Goal: Transaction & Acquisition: Purchase product/service

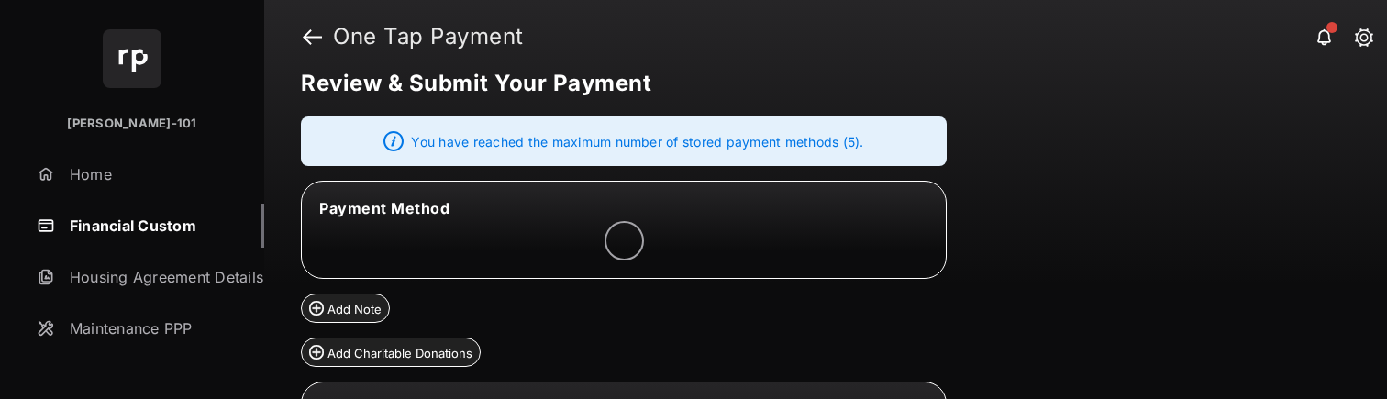
scroll to position [30, 0]
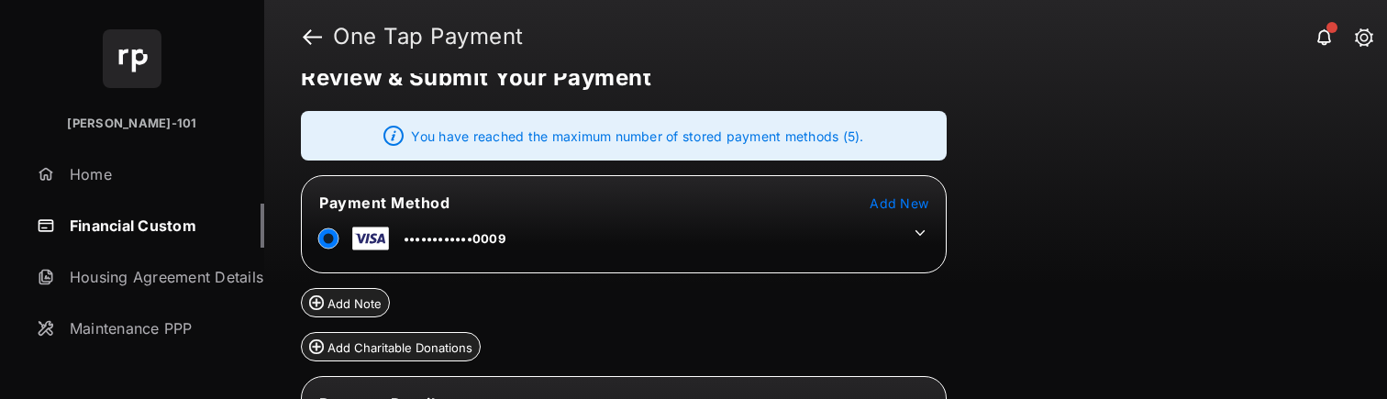
click at [917, 234] on icon at bounding box center [920, 233] width 17 height 17
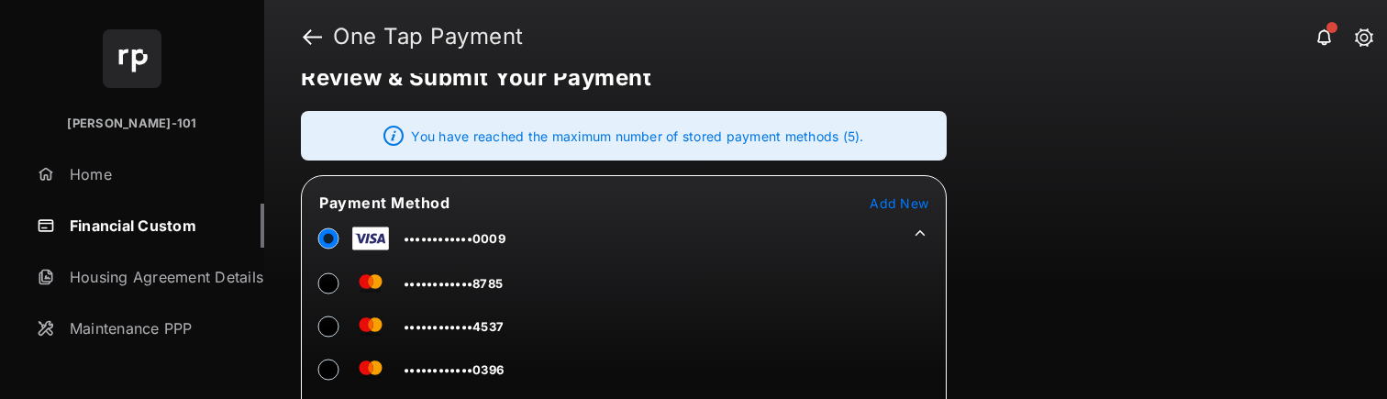
scroll to position [34, 0]
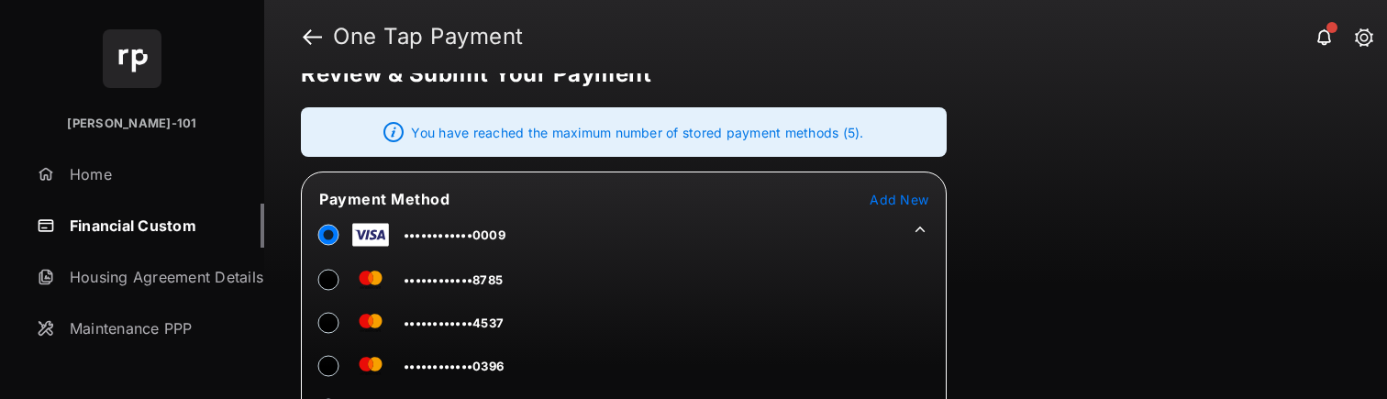
click at [928, 228] on icon at bounding box center [920, 229] width 17 height 17
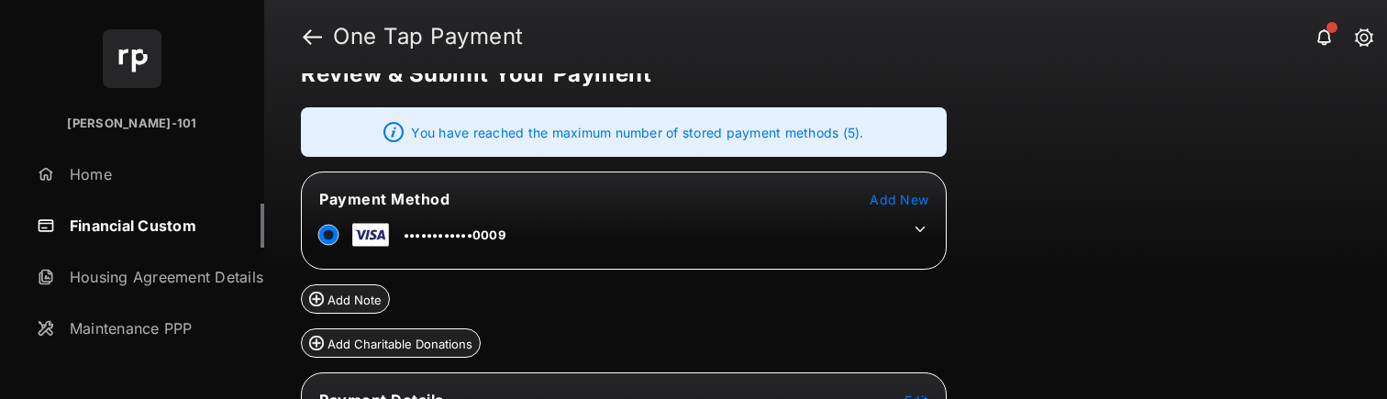
scroll to position [238, 0]
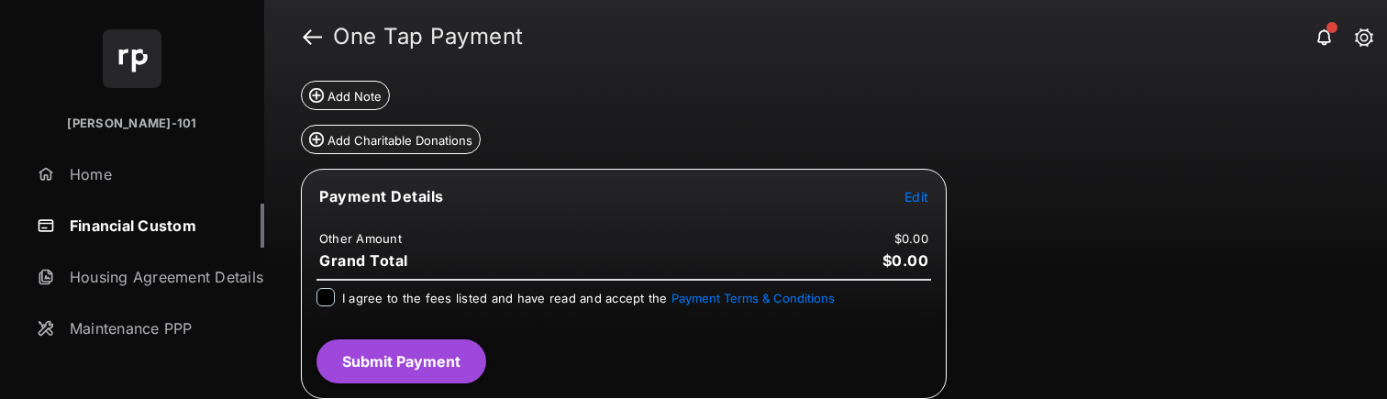
click at [910, 208] on tr "Payment Details Edit" at bounding box center [624, 207] width 640 height 42
click at [913, 204] on button "Edit" at bounding box center [917, 196] width 24 height 18
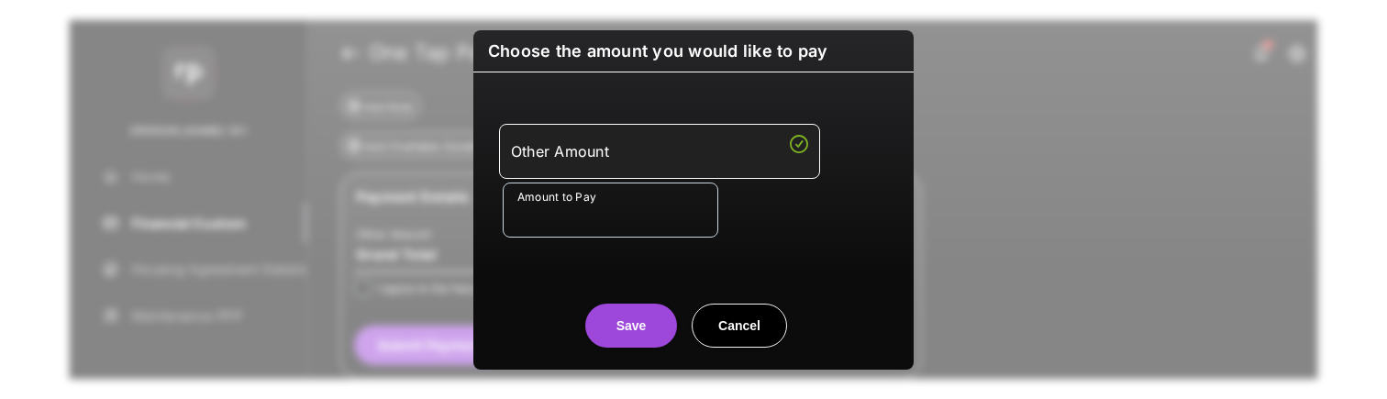
click at [678, 216] on input "Amount to Pay" at bounding box center [611, 210] width 216 height 55
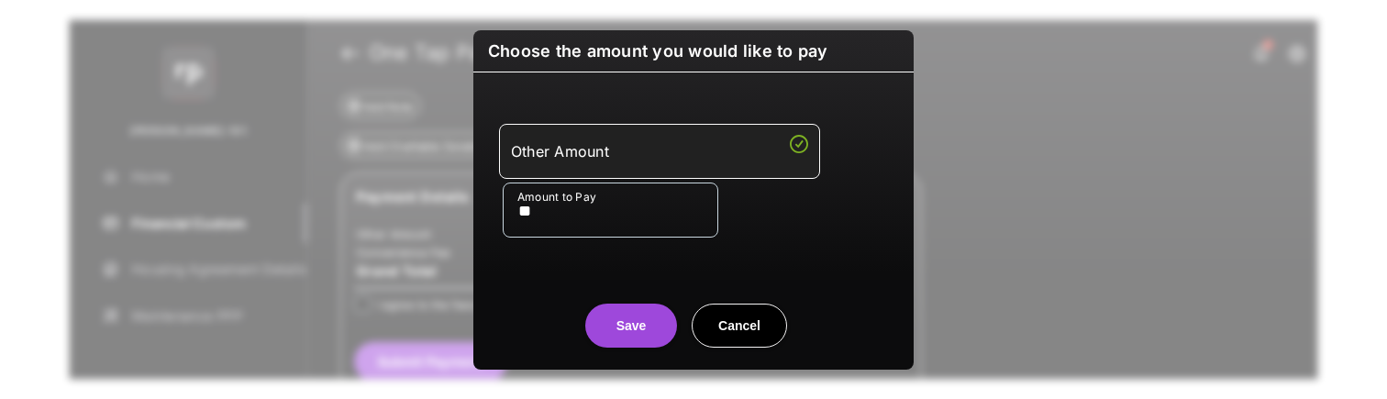
type input "**"
click at [579, 294] on center "Save Cancel" at bounding box center [693, 318] width 396 height 59
click at [621, 343] on button "Save" at bounding box center [631, 326] width 92 height 44
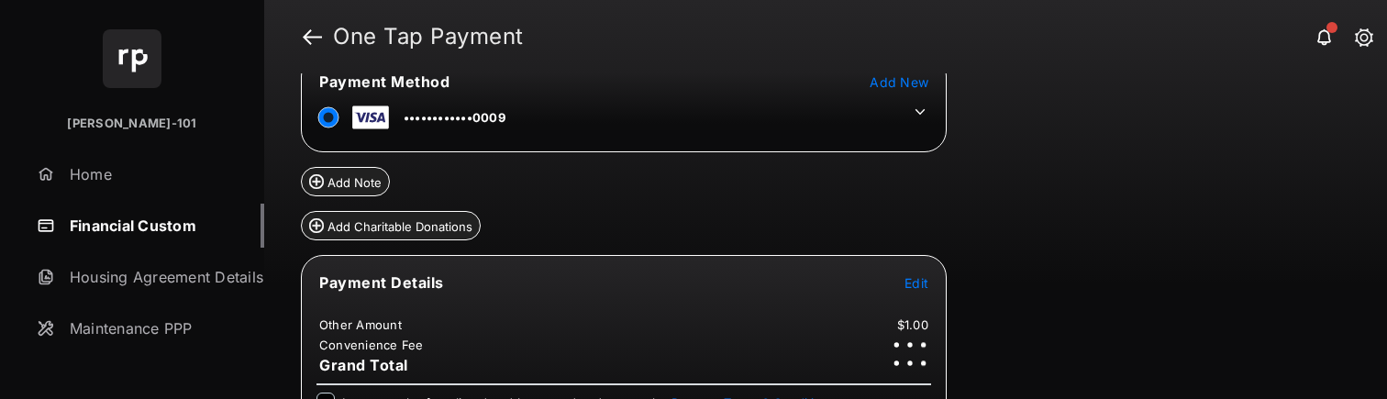
scroll to position [256, 0]
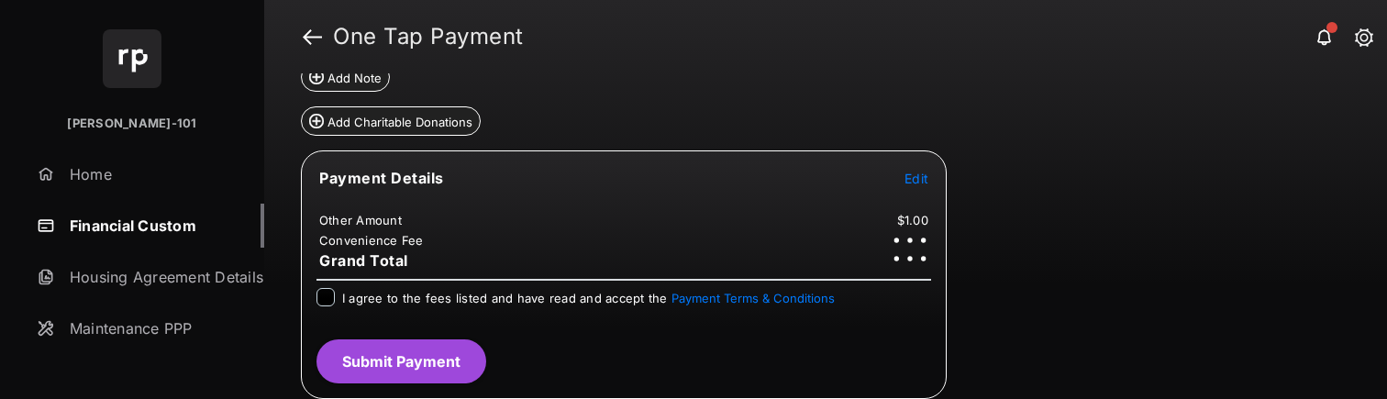
click at [390, 296] on span "I agree to the fees listed and have read and accept the Payment Terms & Conditi…" at bounding box center [588, 298] width 493 height 15
click at [429, 371] on button "Submit Payment" at bounding box center [402, 362] width 170 height 44
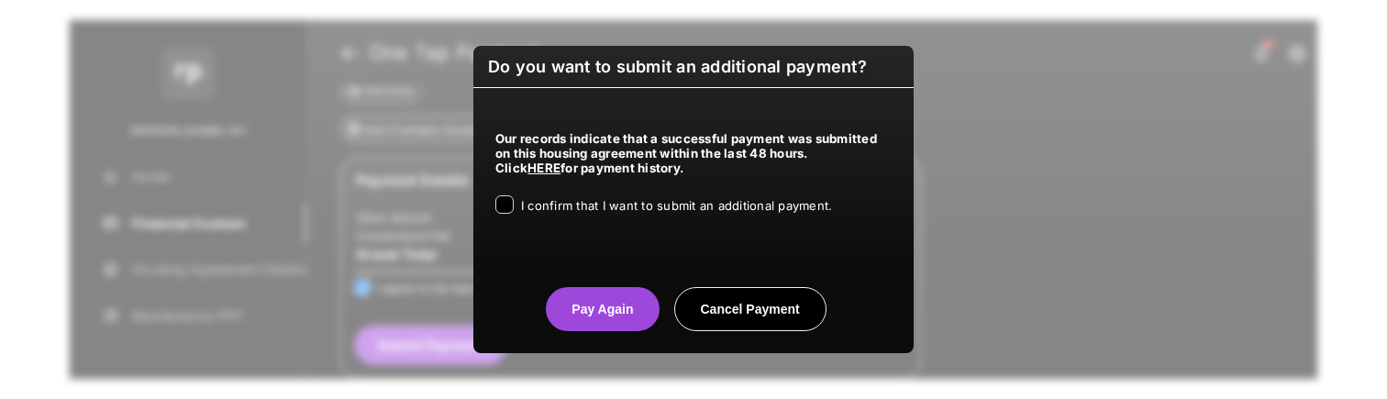
click at [584, 196] on label "I confirm that I want to submit an additional payment." at bounding box center [676, 204] width 311 height 18
click at [587, 286] on center "Pay Again Cancel Payment" at bounding box center [693, 302] width 396 height 59
click at [591, 305] on button "Pay Again" at bounding box center [602, 309] width 113 height 44
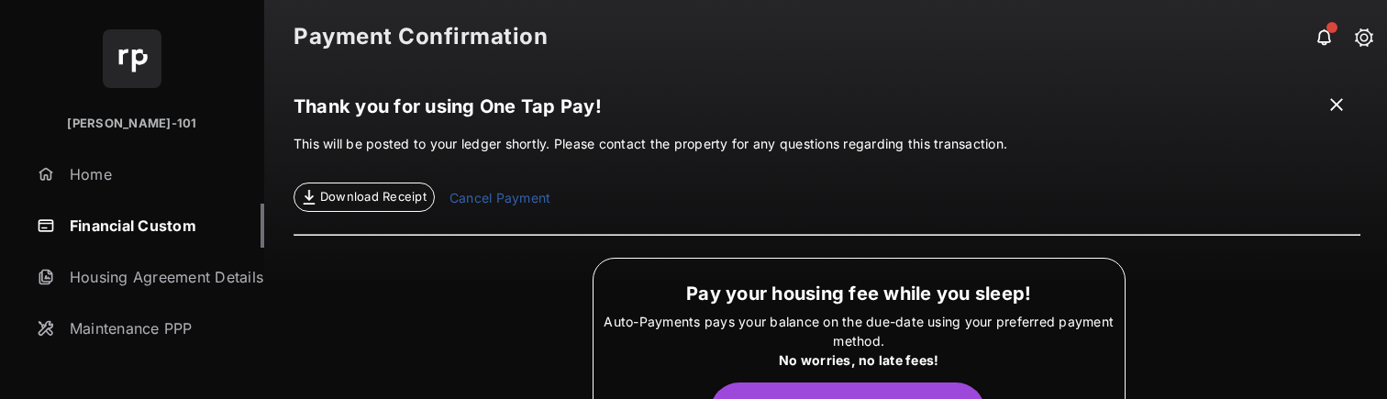
click at [139, 225] on link "Financial Custom" at bounding box center [146, 226] width 235 height 44
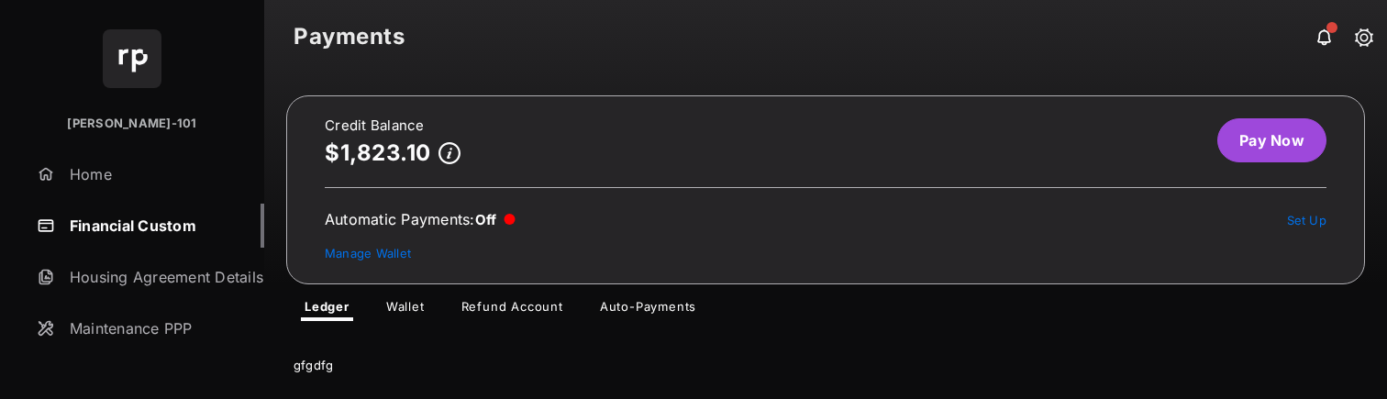
click at [1298, 128] on link "Pay Now" at bounding box center [1272, 140] width 109 height 44
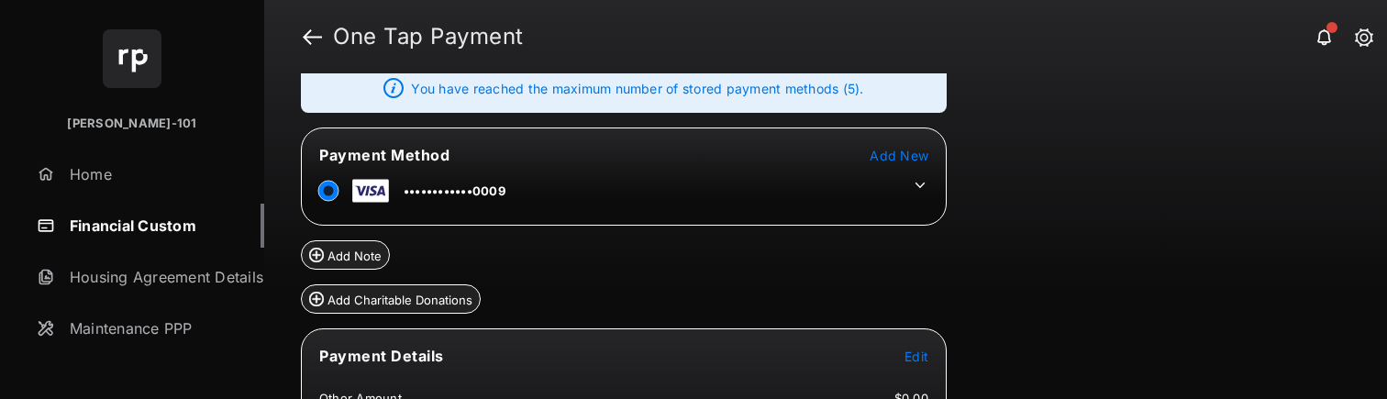
scroll to position [173, 0]
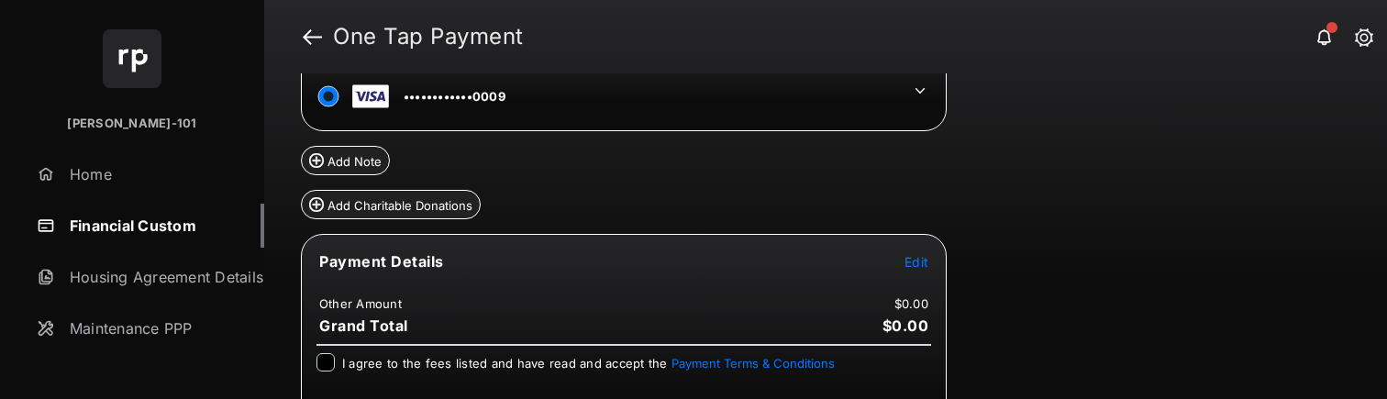
click at [913, 268] on span "Edit" at bounding box center [917, 262] width 24 height 16
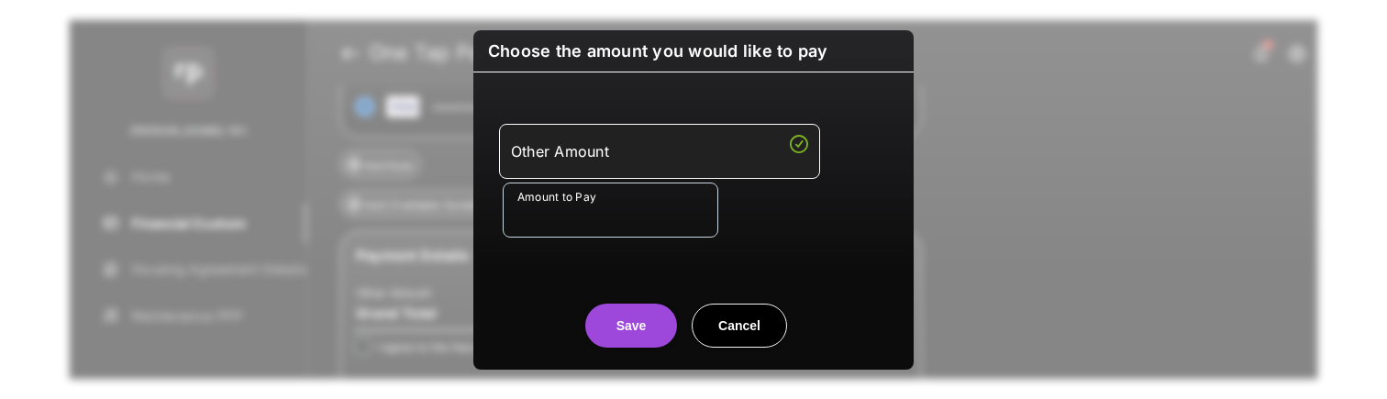
click at [630, 211] on input "Amount to Pay" at bounding box center [611, 210] width 216 height 55
type input "***"
click at [552, 284] on div "Save Cancel" at bounding box center [693, 307] width 440 height 81
click at [644, 334] on button "Save" at bounding box center [631, 326] width 92 height 44
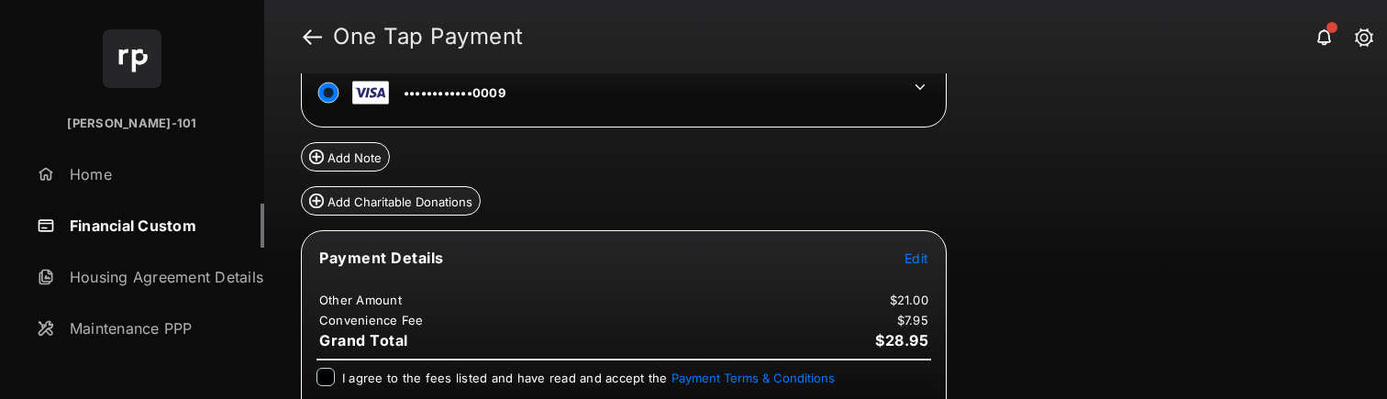
scroll to position [256, 0]
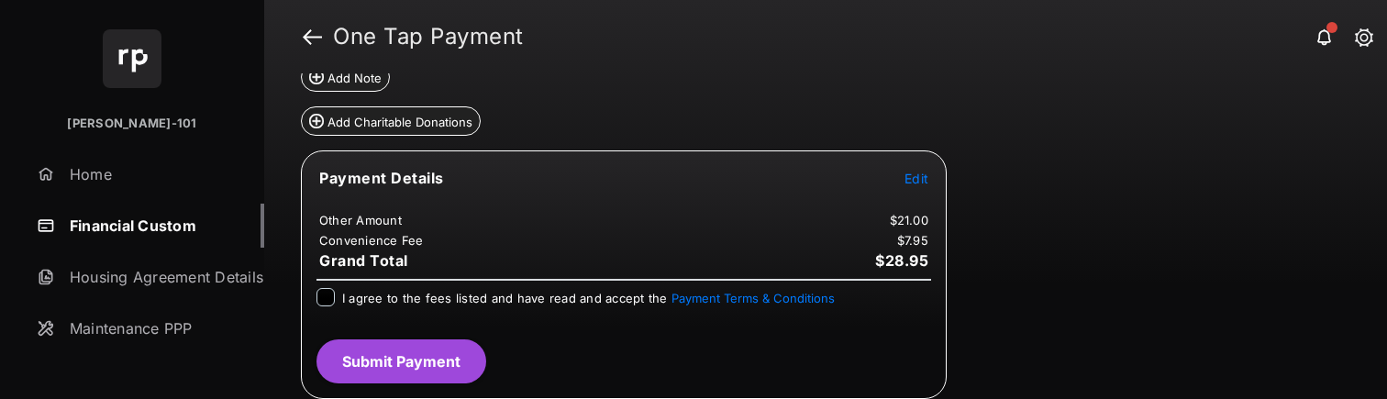
click at [377, 305] on div "I agree to the fees listed and have read and accept the Payment Terms & Conditi…" at bounding box center [588, 299] width 493 height 22
click at [917, 182] on span "Edit" at bounding box center [917, 179] width 24 height 16
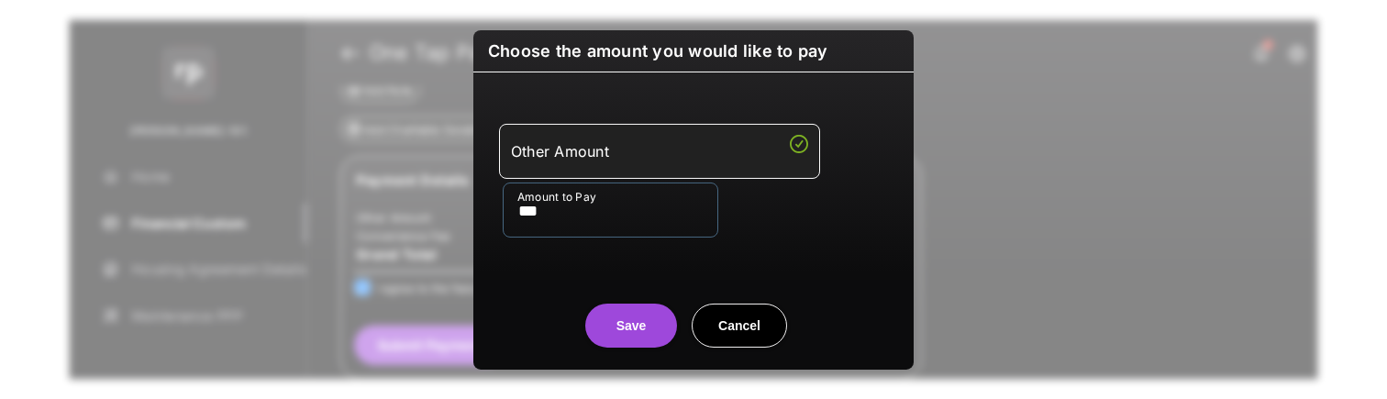
click at [618, 212] on input "***" at bounding box center [611, 209] width 216 height 55
click at [618, 212] on input "***" at bounding box center [611, 210] width 216 height 55
type input "**"
click at [601, 347] on center "Save Cancel" at bounding box center [693, 318] width 396 height 59
click at [645, 329] on button "Save" at bounding box center [631, 326] width 92 height 44
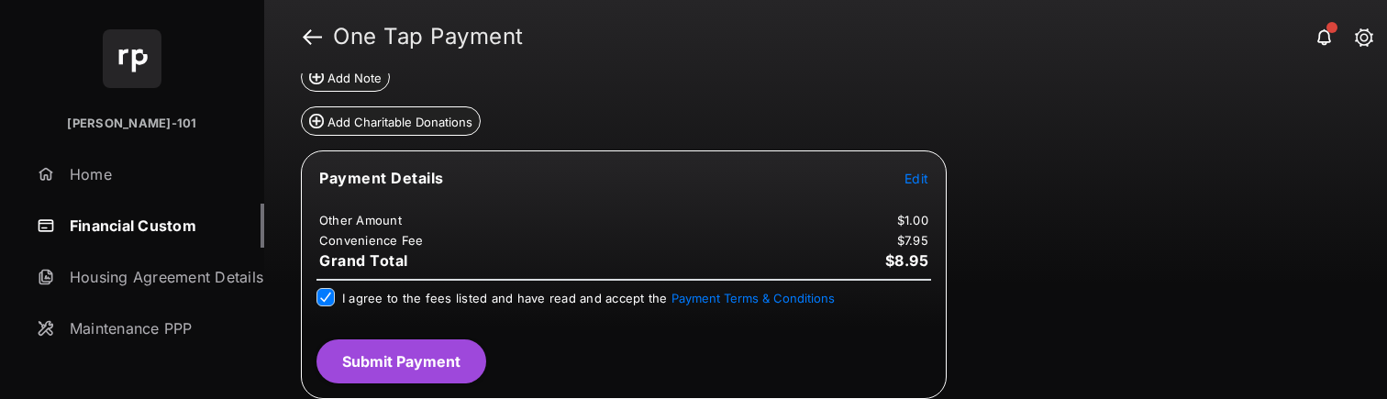
click at [384, 347] on button "Submit Payment" at bounding box center [402, 362] width 170 height 44
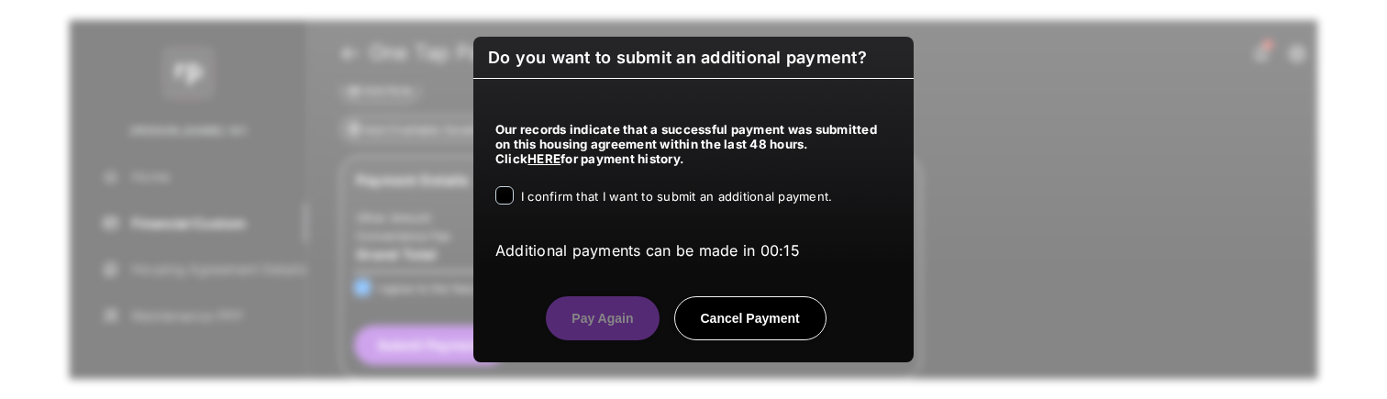
click at [581, 210] on div "Our records indicate that a successful payment was submitted on this housing ag…" at bounding box center [693, 169] width 440 height 180
click at [583, 202] on span "I confirm that I want to submit an additional payment." at bounding box center [676, 196] width 311 height 15
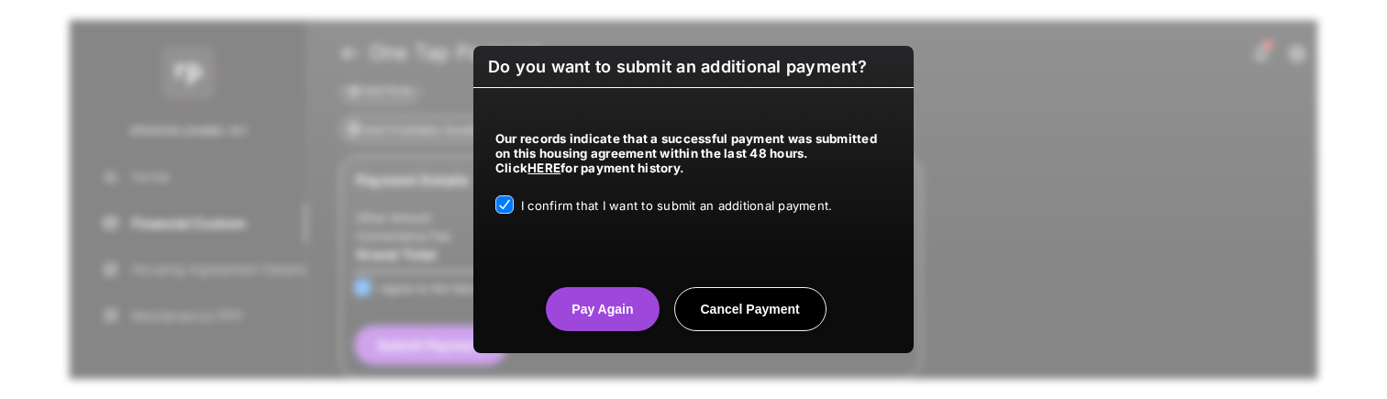
click at [614, 323] on button "Pay Again" at bounding box center [602, 309] width 113 height 44
